Goal: Transaction & Acquisition: Book appointment/travel/reservation

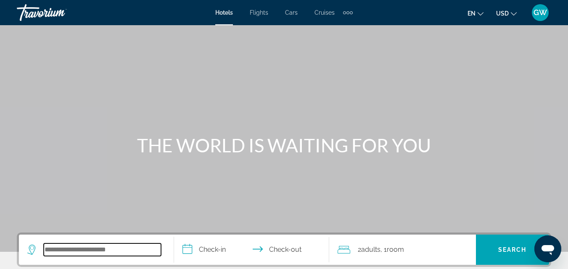
click at [52, 247] on input "Search widget" at bounding box center [102, 250] width 117 height 13
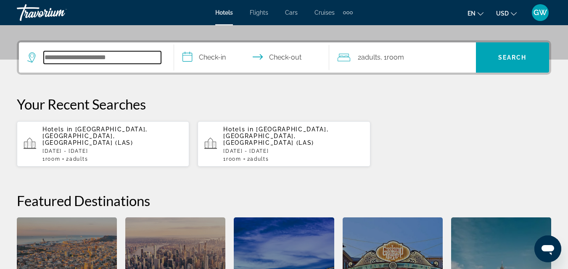
scroll to position [206, 0]
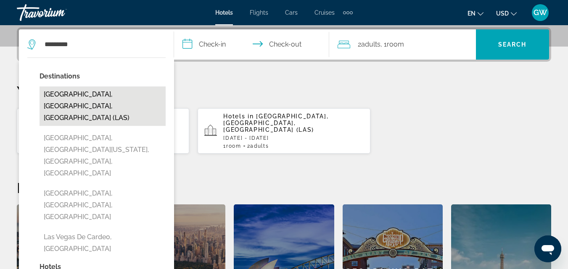
click at [143, 97] on button "[GEOGRAPHIC_DATA], [GEOGRAPHIC_DATA], [GEOGRAPHIC_DATA] (LAS)" at bounding box center [103, 107] width 126 height 40
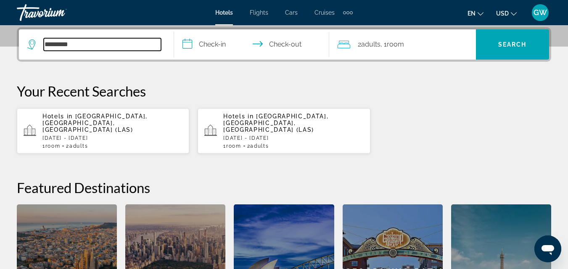
type input "**********"
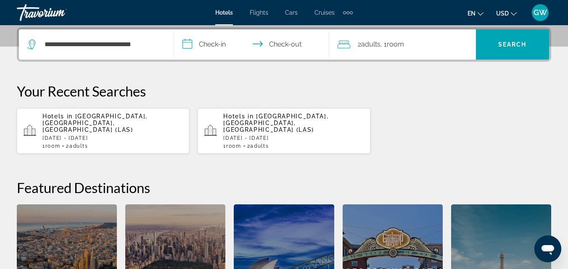
drag, startPoint x: 227, startPoint y: 42, endPoint x: 194, endPoint y: 48, distance: 33.8
click at [194, 48] on input "**********" at bounding box center [253, 45] width 158 height 33
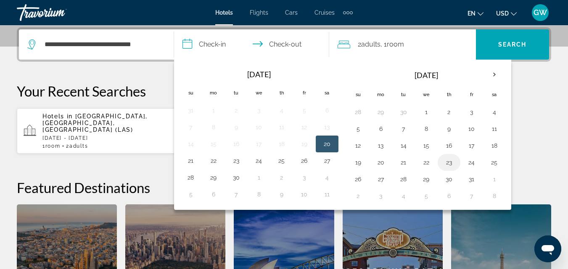
click at [452, 165] on button "23" at bounding box center [448, 163] width 13 height 12
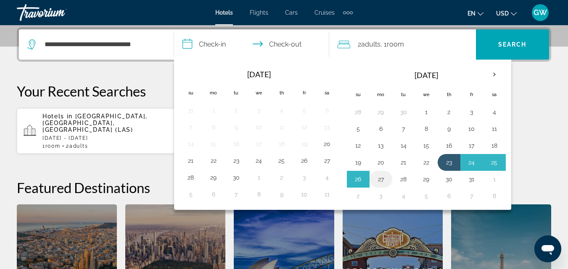
click at [382, 181] on button "27" at bounding box center [380, 180] width 13 height 12
type input "**********"
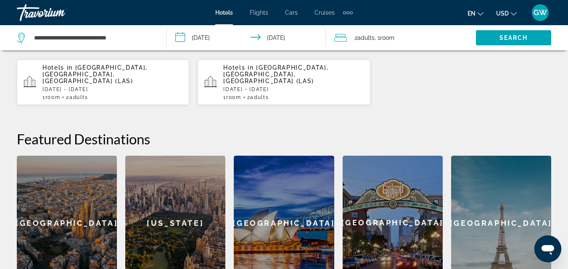
scroll to position [256, 0]
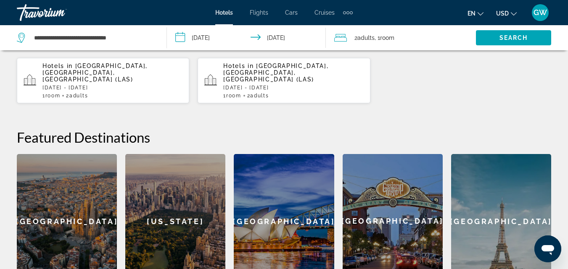
click at [105, 85] on p "[DATE] - [DATE]" at bounding box center [112, 88] width 140 height 6
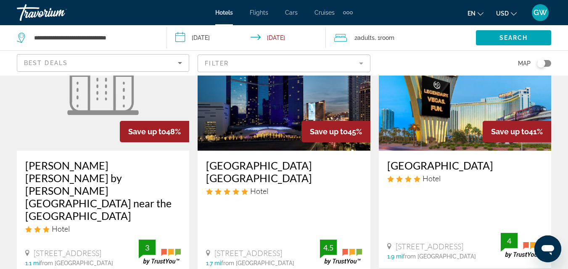
scroll to position [454, 0]
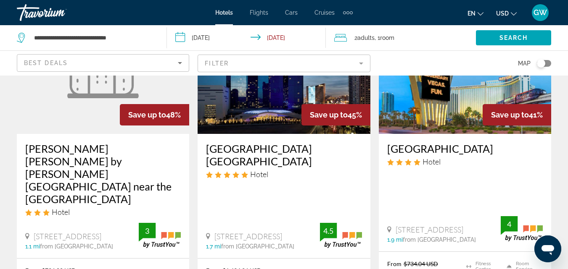
click at [443, 142] on h3 "[GEOGRAPHIC_DATA]" at bounding box center [465, 148] width 156 height 13
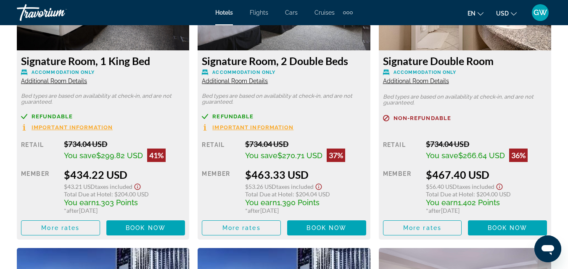
scroll to position [1409, 0]
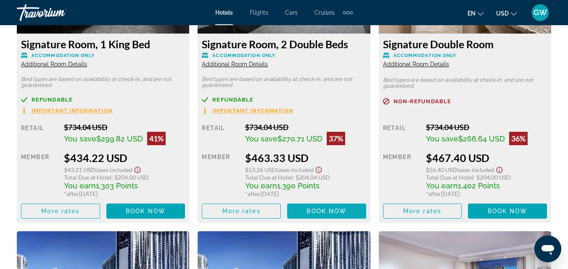
click at [330, 209] on span "Book now" at bounding box center [326, 211] width 40 height 7
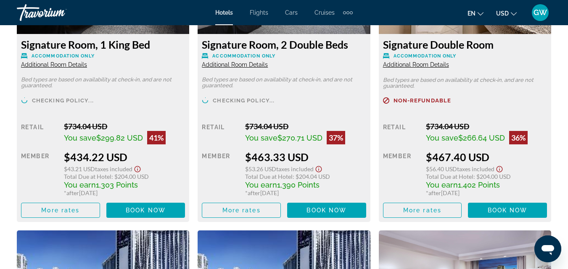
scroll to position [1412, 0]
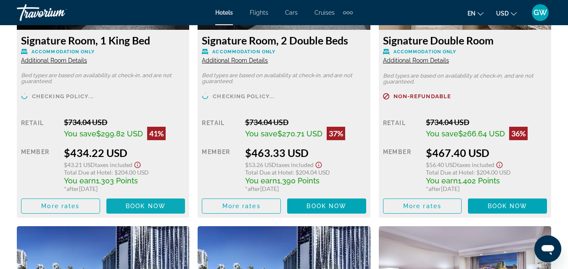
click at [142, 207] on span "Book now" at bounding box center [146, 206] width 40 height 7
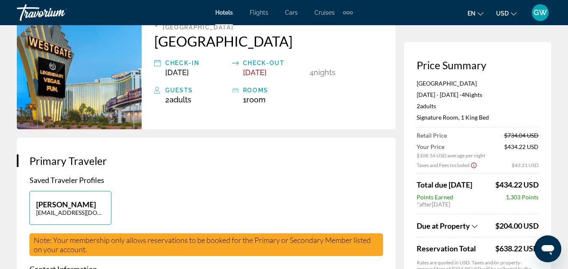
scroll to position [67, 0]
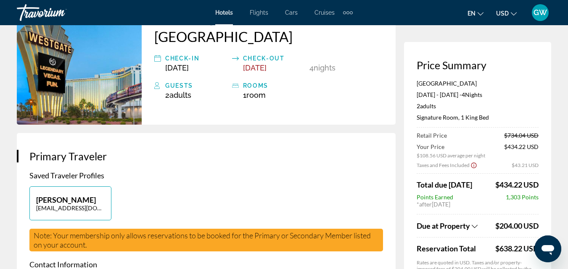
drag, startPoint x: 570, startPoint y: 266, endPoint x: 393, endPoint y: 234, distance: 180.0
drag, startPoint x: 571, startPoint y: 268, endPoint x: 396, endPoint y: 232, distance: 178.8
drag, startPoint x: 396, startPoint y: 232, endPoint x: 396, endPoint y: 239, distance: 6.7
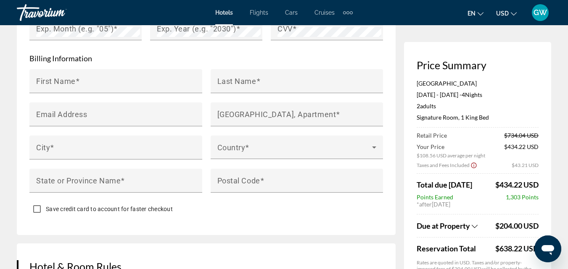
scroll to position [874, 0]
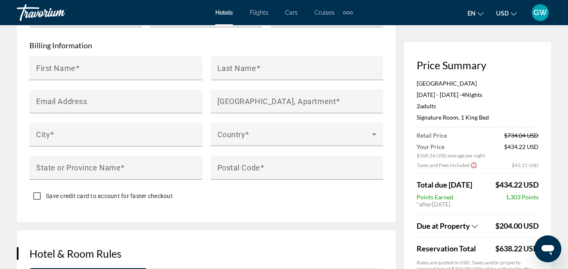
click at [538, 15] on span "GW" at bounding box center [539, 12] width 13 height 8
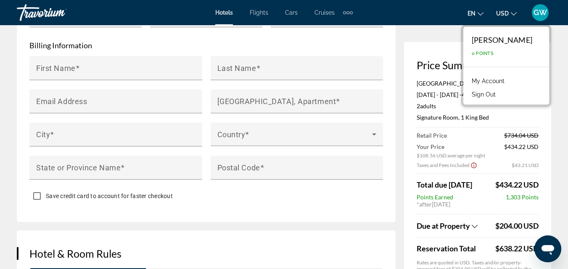
click at [483, 96] on button "Sign Out" at bounding box center [483, 94] width 32 height 11
